Goal: Information Seeking & Learning: Learn about a topic

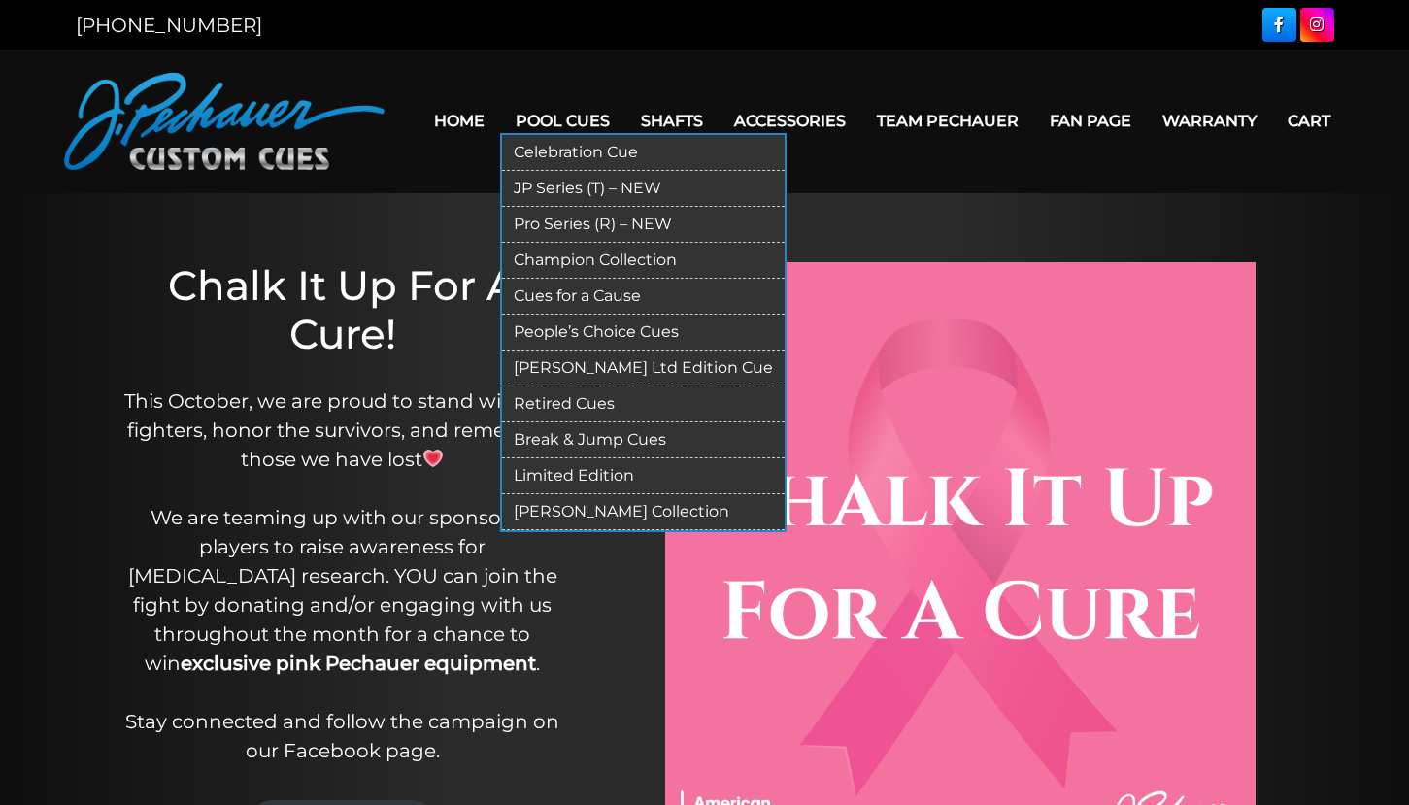
click at [529, 224] on link "Pro Series (R) – NEW" at bounding box center [643, 225] width 283 height 36
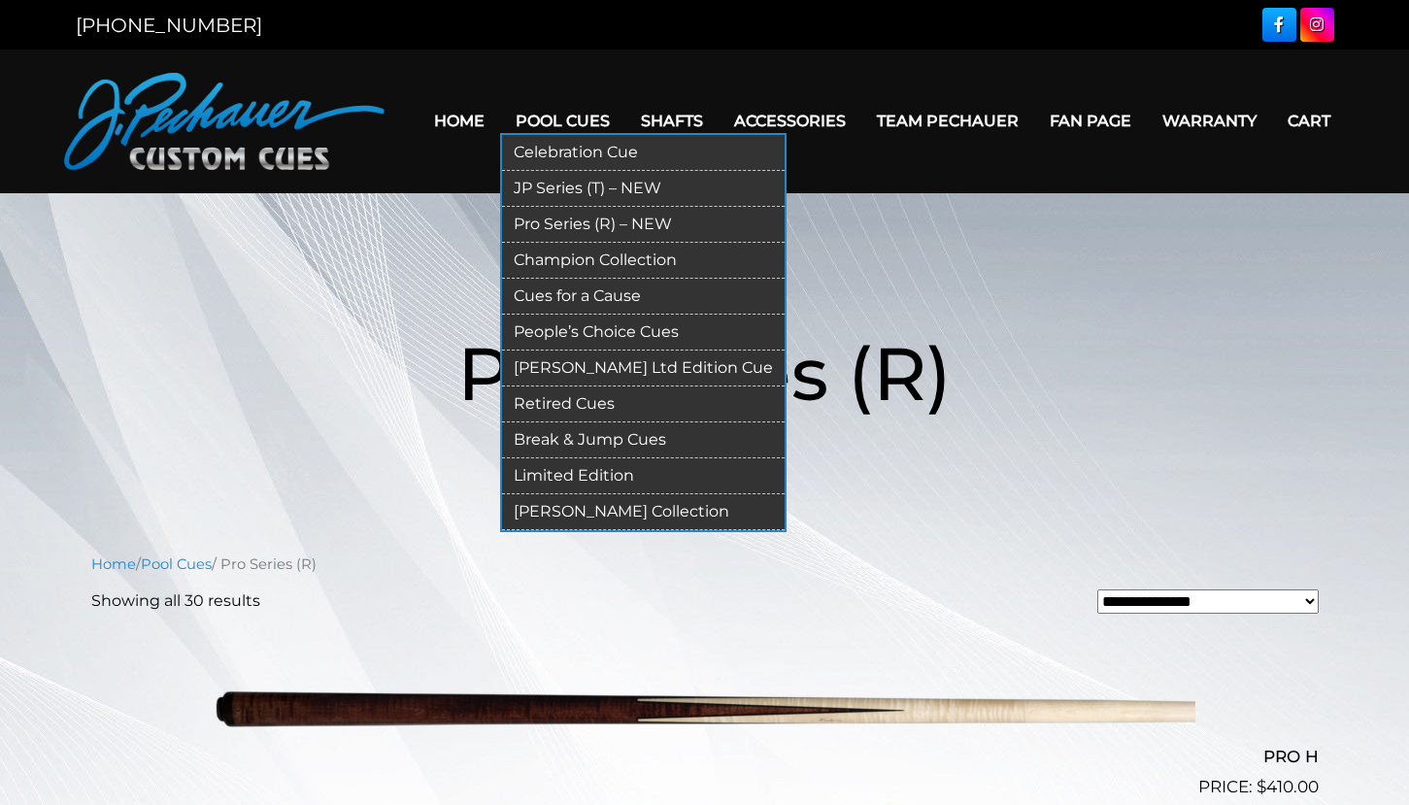
click at [566, 409] on link "Retired Cues" at bounding box center [643, 405] width 283 height 36
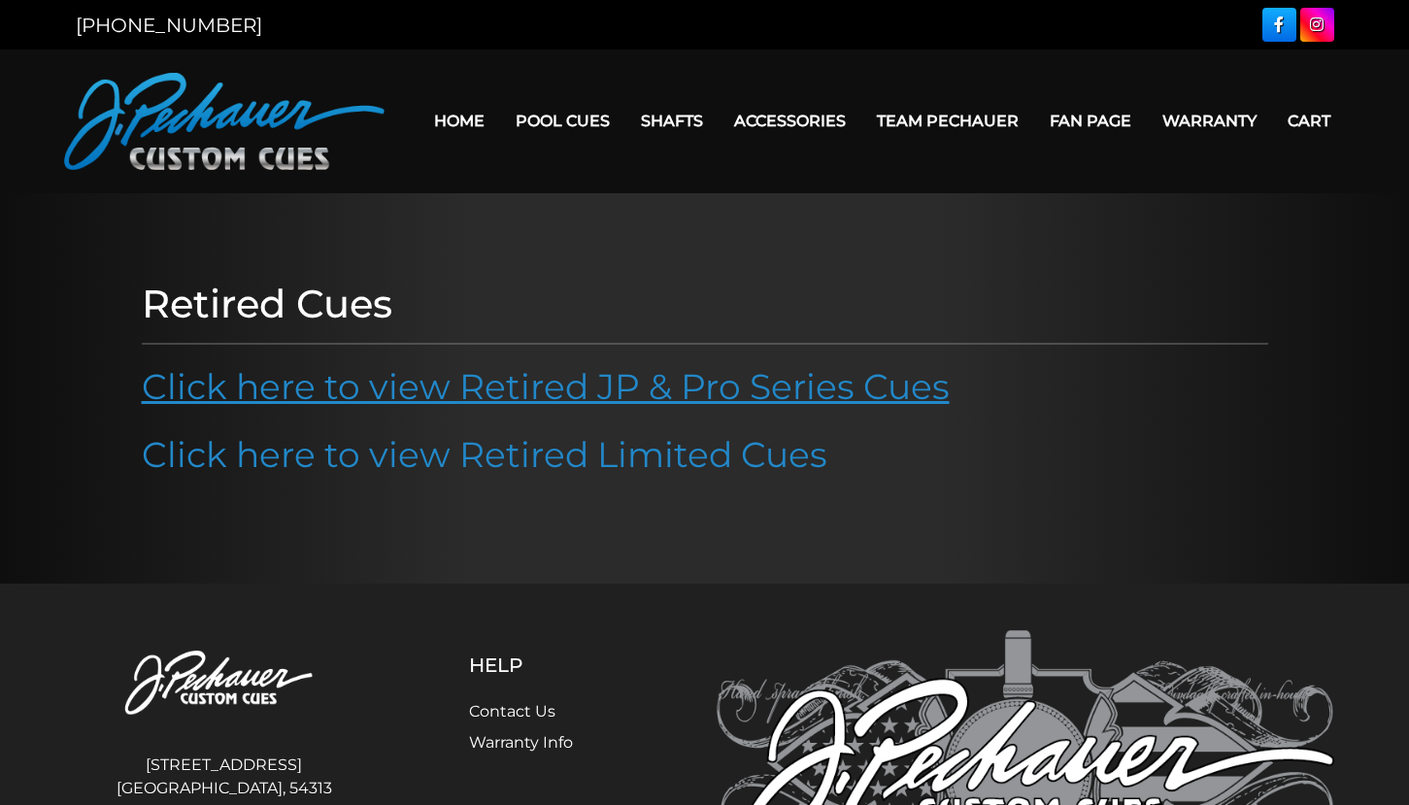
click at [687, 393] on link "Click here to view Retired JP & Pro Series Cues" at bounding box center [546, 386] width 808 height 43
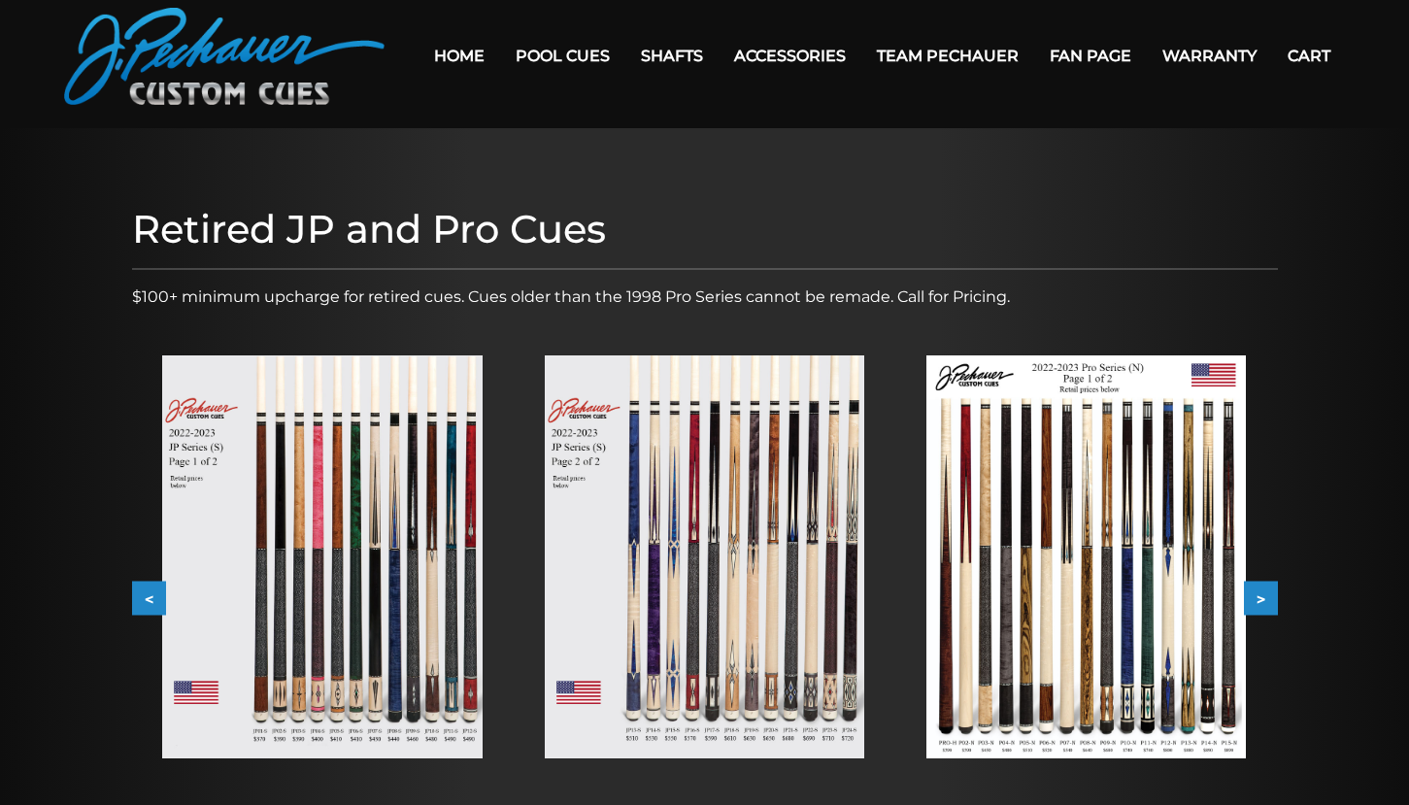
scroll to position [99, 0]
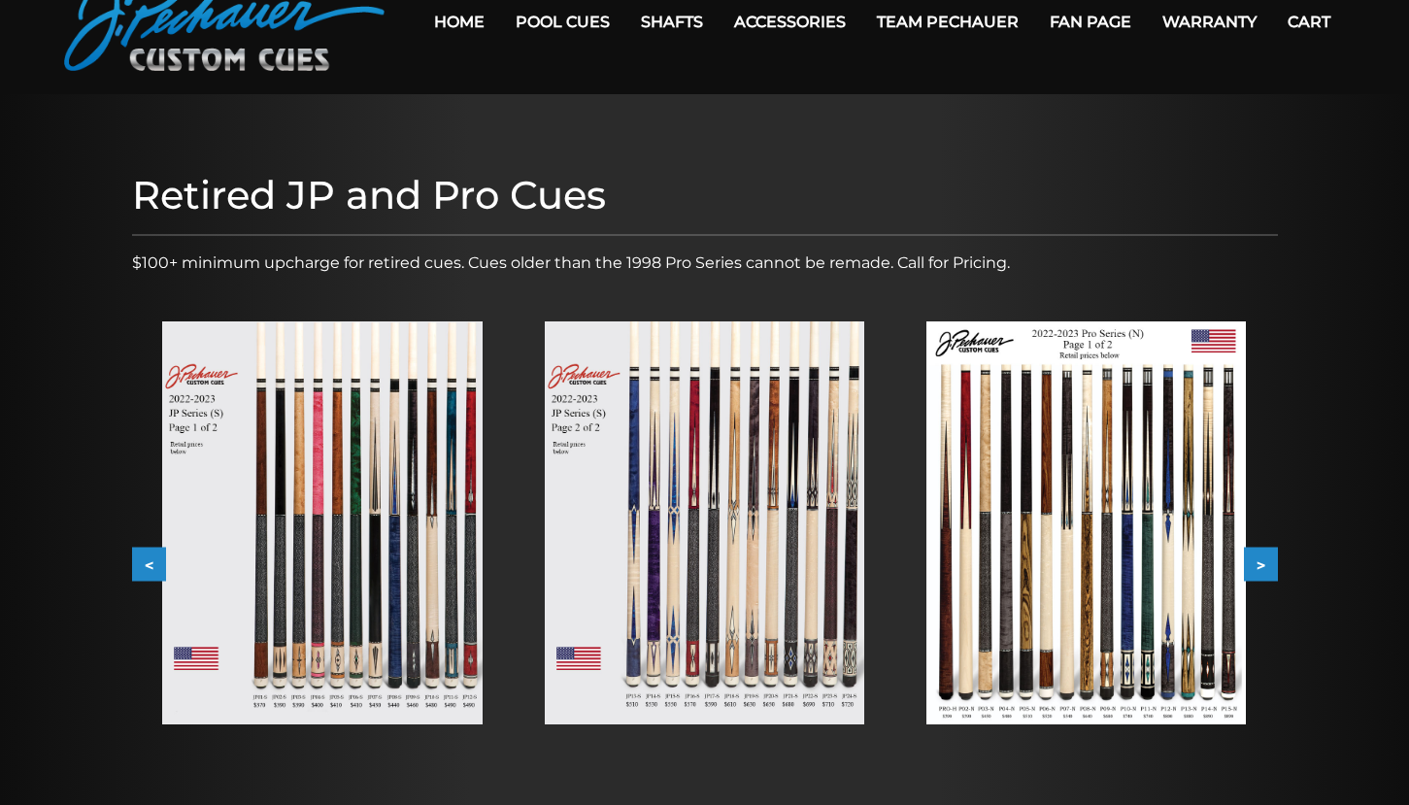
click at [1255, 563] on button ">" at bounding box center [1261, 565] width 34 height 34
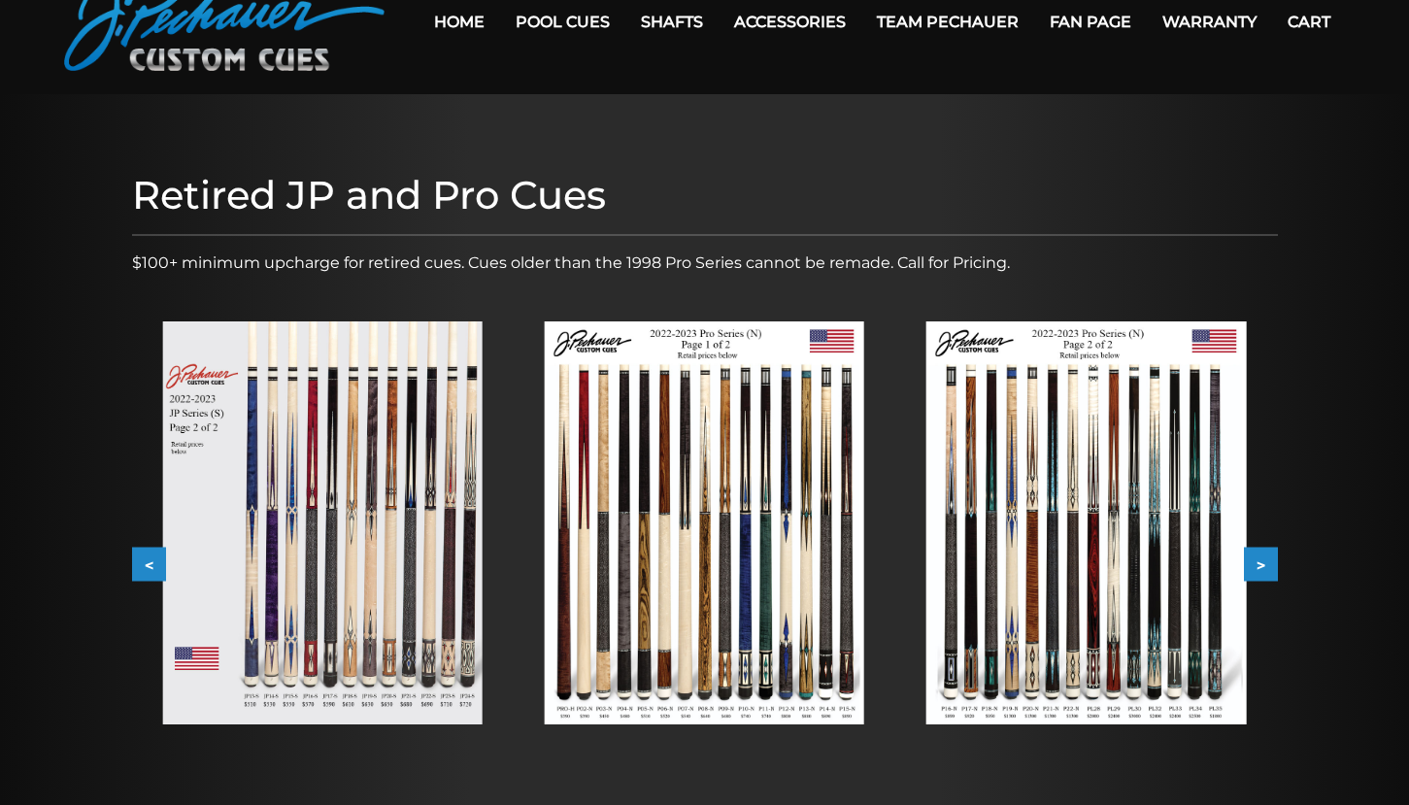
click at [1255, 563] on button ">" at bounding box center [1261, 565] width 34 height 34
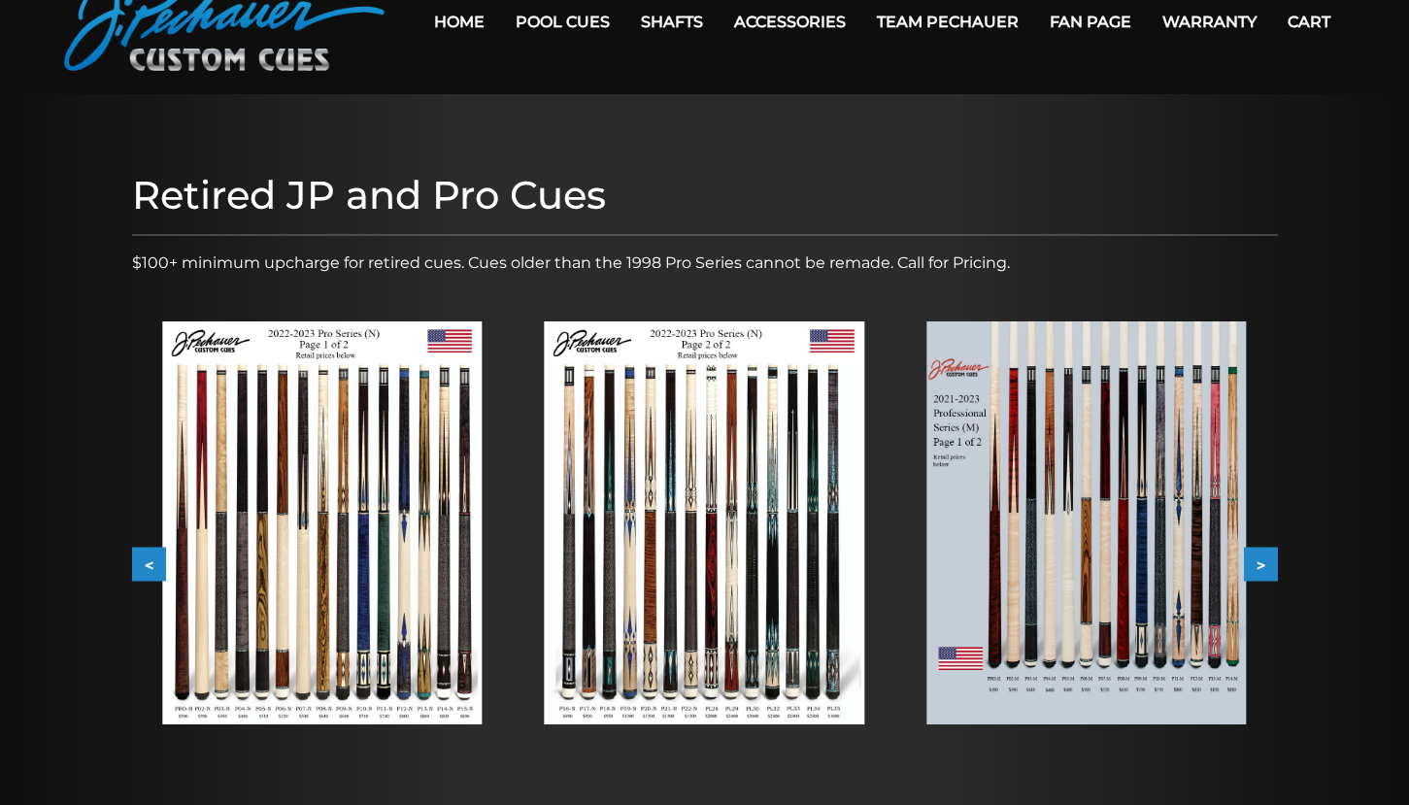
click at [1265, 563] on button ">" at bounding box center [1261, 565] width 34 height 34
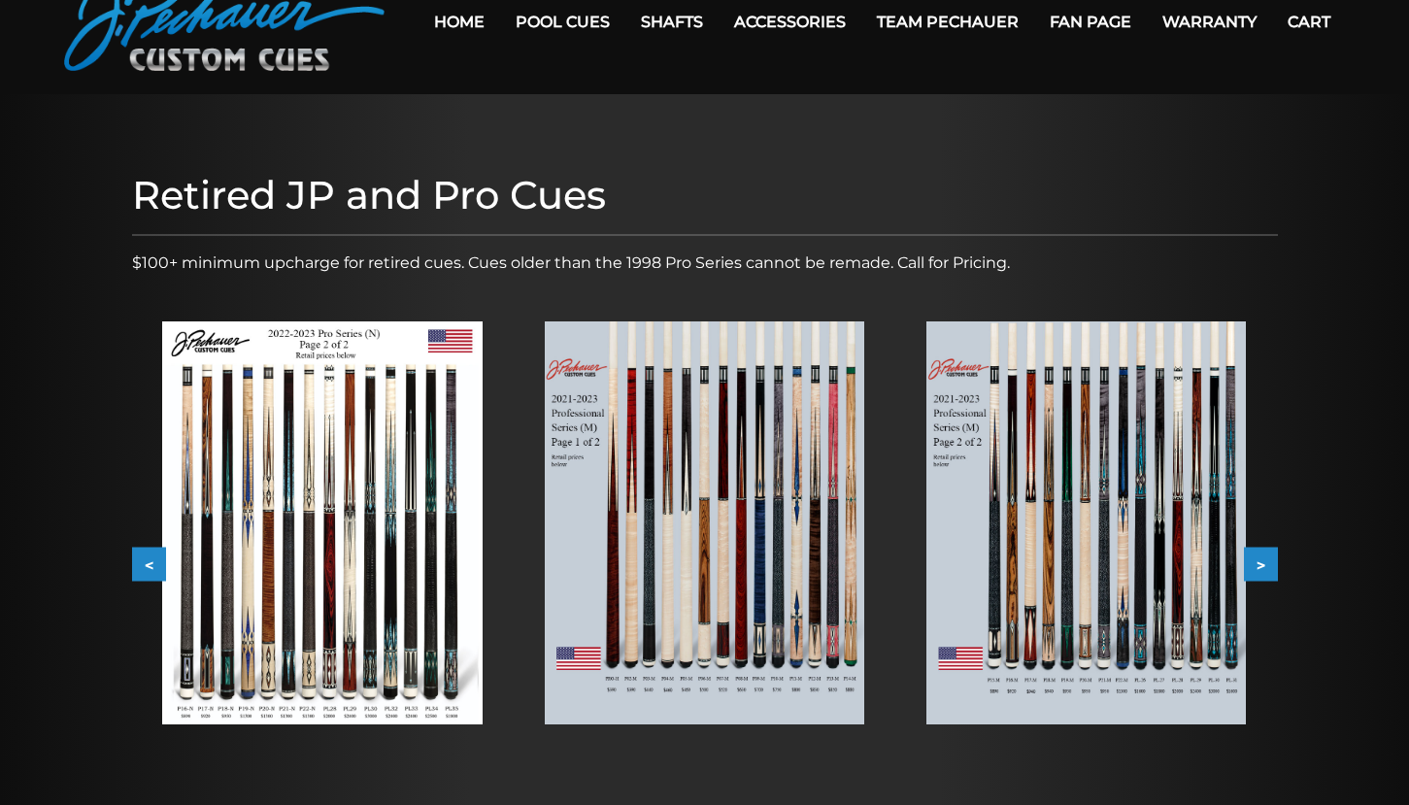
click at [1265, 563] on button ">" at bounding box center [1261, 565] width 34 height 34
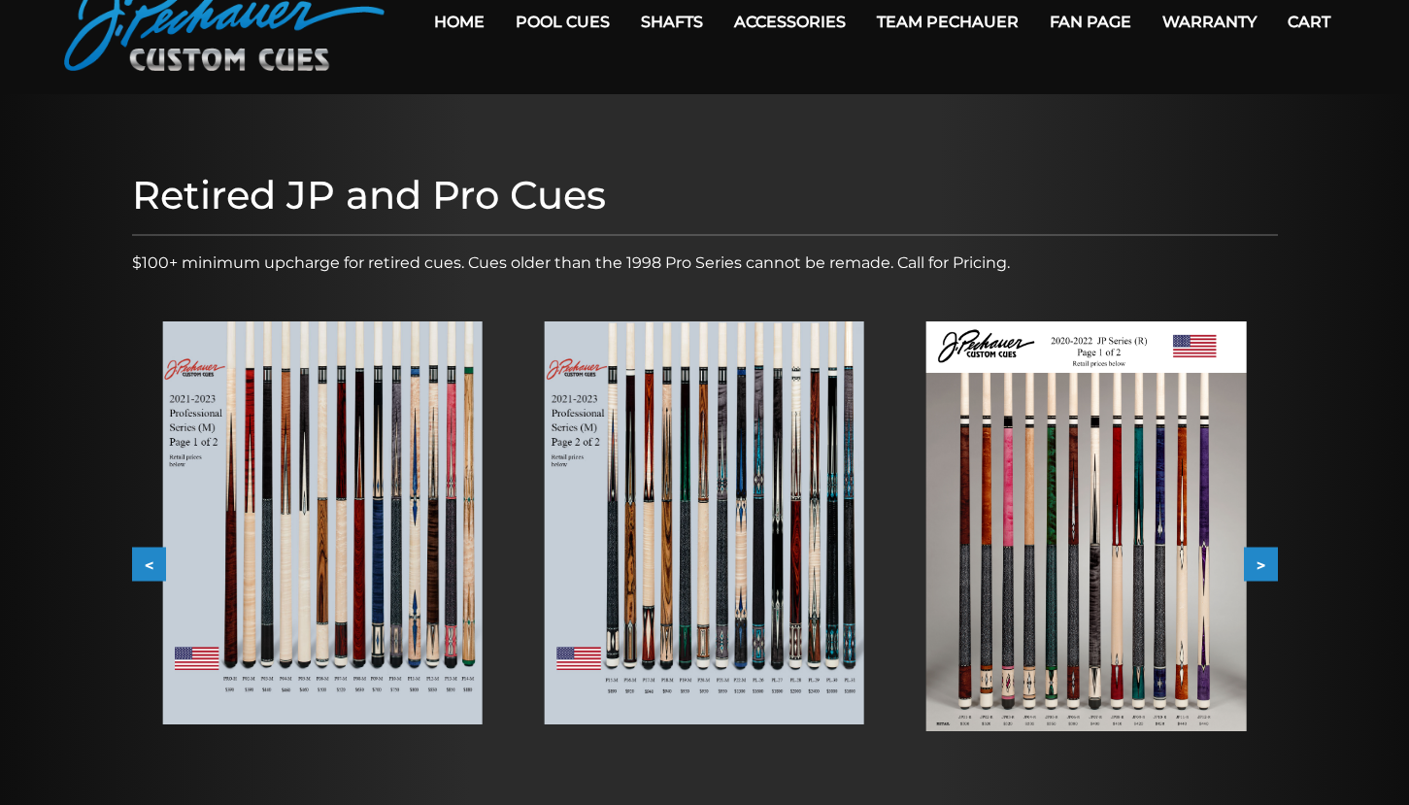
click at [1265, 563] on button ">" at bounding box center [1261, 565] width 34 height 34
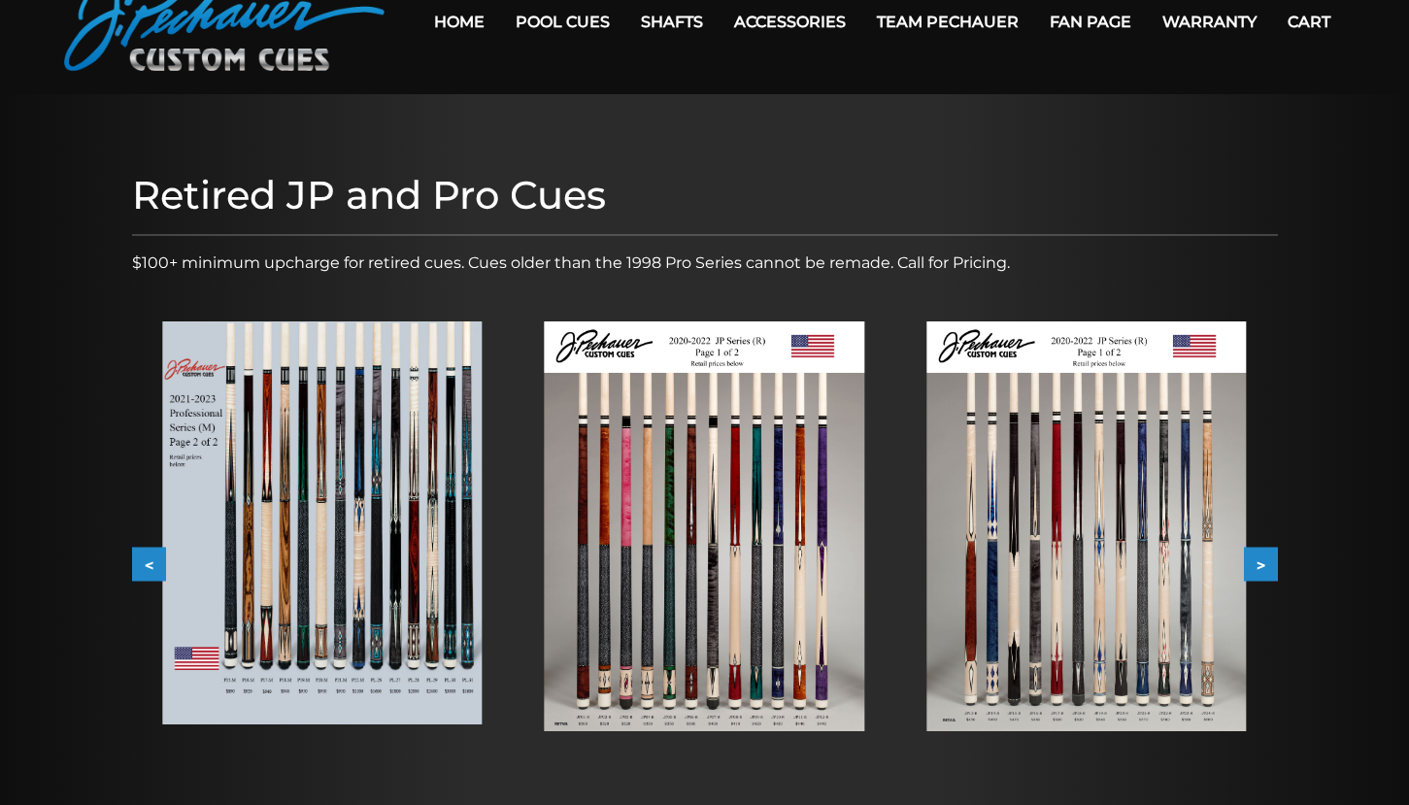
click at [1265, 563] on button ">" at bounding box center [1261, 565] width 34 height 34
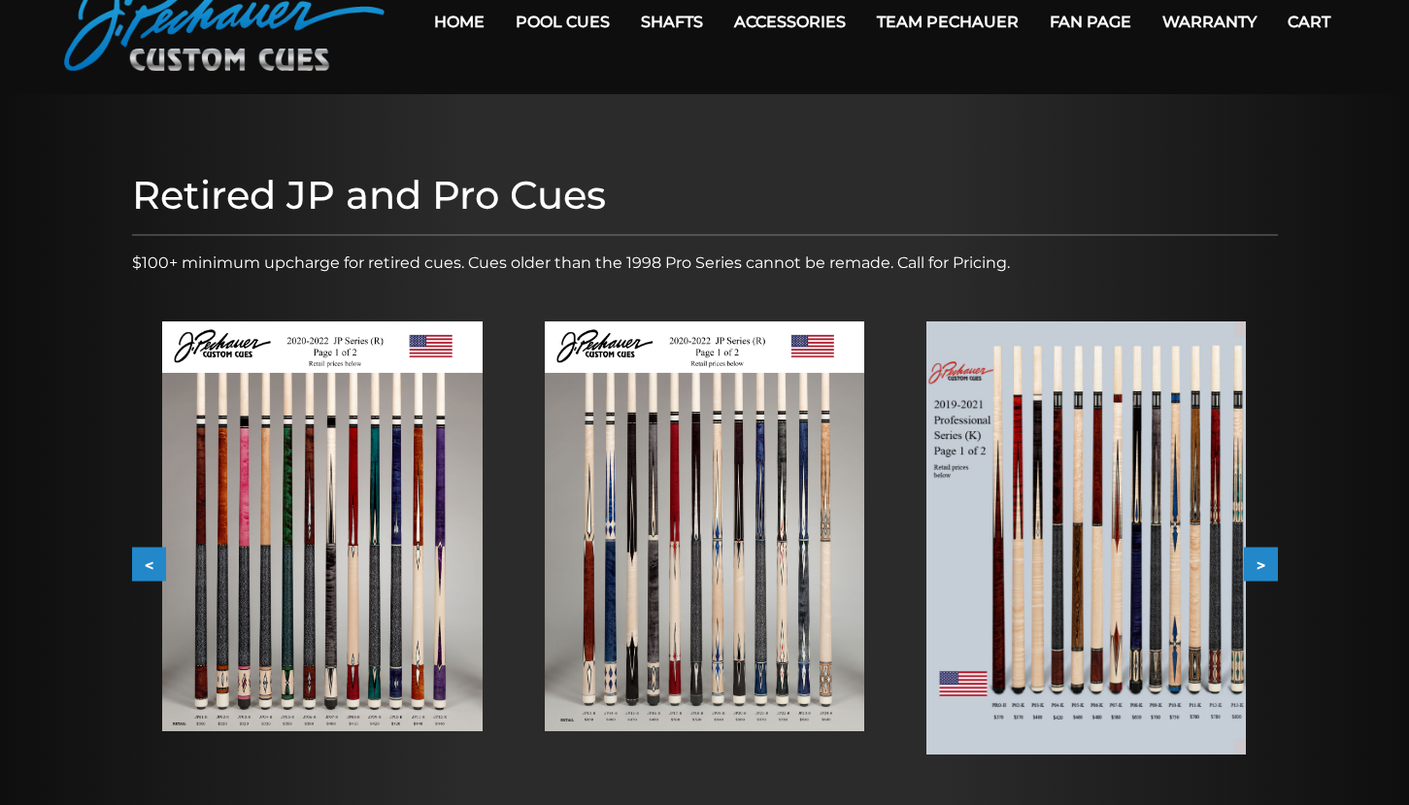
click at [1147, 544] on img at bounding box center [1087, 538] width 320 height 433
